Goal: Task Accomplishment & Management: Use online tool/utility

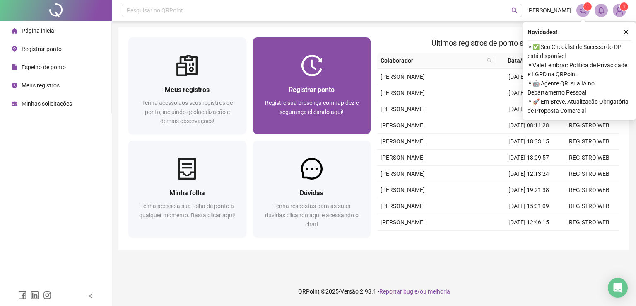
drag, startPoint x: 0, startPoint y: 0, endPoint x: 307, endPoint y: 121, distance: 329.9
click at [307, 121] on div "Registre sua presença com rapidez e segurança clicando aqui!" at bounding box center [312, 111] width 98 height 27
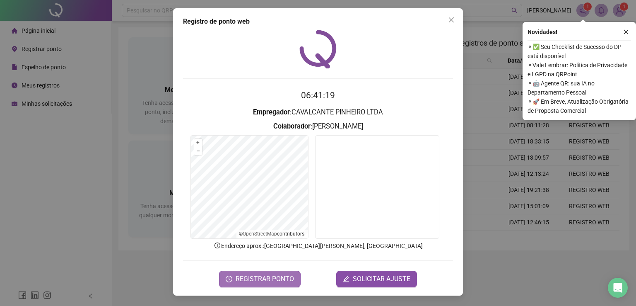
click at [290, 274] on span "REGISTRAR PONTO" at bounding box center [265, 279] width 58 height 10
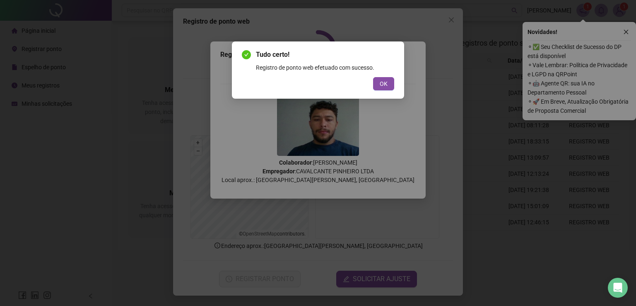
click at [380, 92] on div "Tudo certo! Registro de ponto web efetuado com sucesso. OK" at bounding box center [318, 69] width 172 height 57
click at [381, 89] on button "OK" at bounding box center [383, 83] width 21 height 13
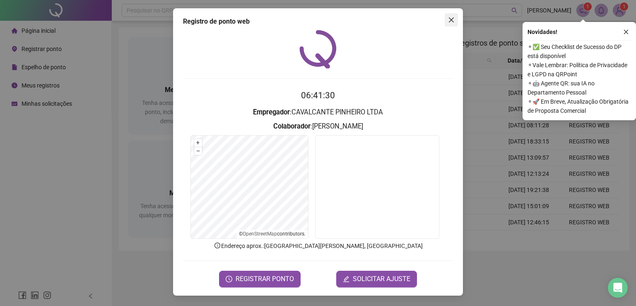
click at [448, 20] on span "Close" at bounding box center [451, 20] width 13 height 7
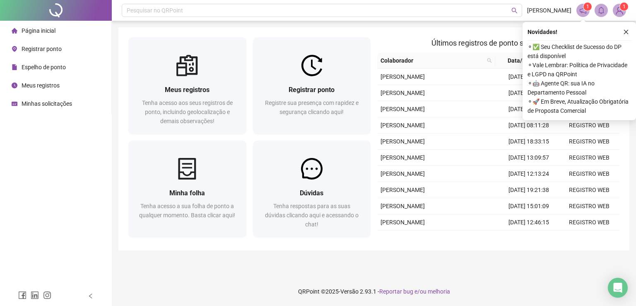
click at [448, 20] on header "Pesquisar no QRPoint [PERSON_NAME] 1 1" at bounding box center [374, 10] width 525 height 21
